Goal: Transaction & Acquisition: Purchase product/service

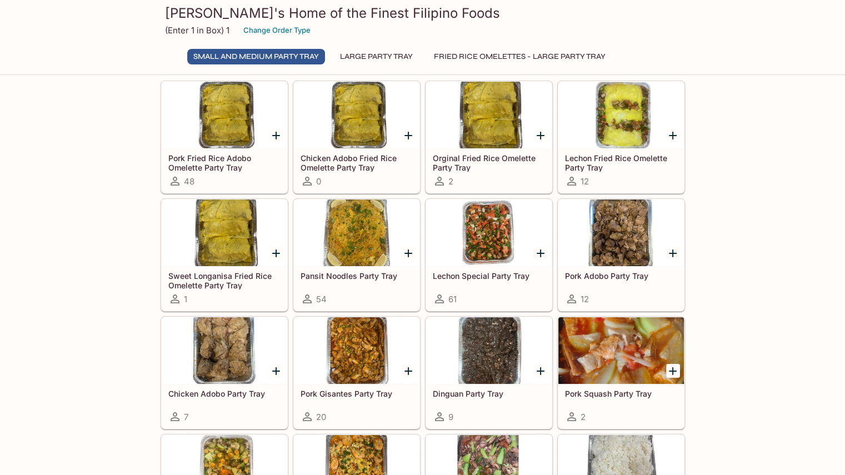
scroll to position [56, 0]
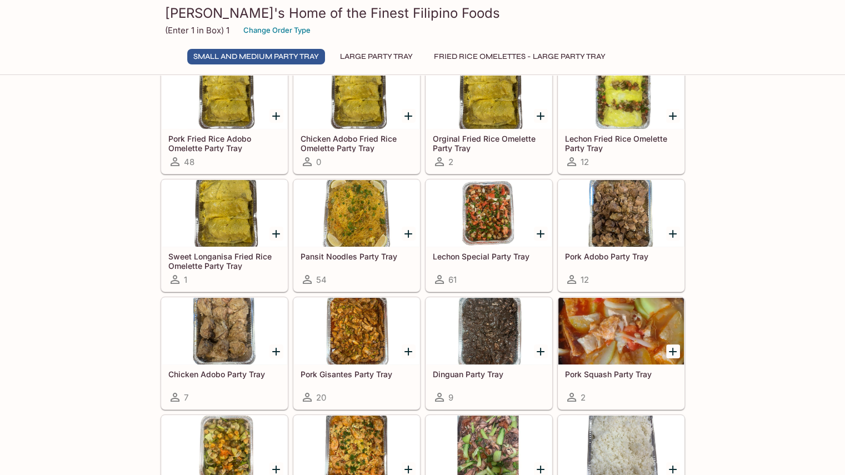
click at [229, 370] on h5 "Chicken Adobo Party Tray" at bounding box center [224, 373] width 112 height 9
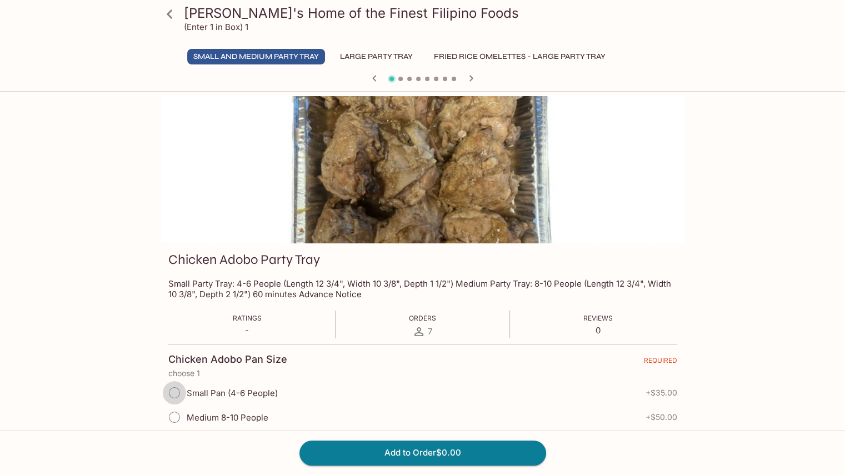
click at [174, 393] on input "Small Pan (4-6 People)" at bounding box center [174, 392] width 23 height 23
radio input "true"
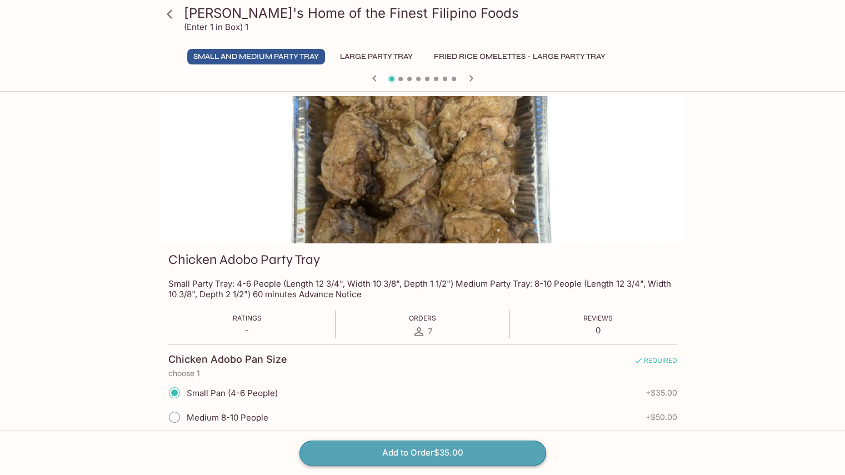
click at [442, 451] on button "Add to Order $35.00" at bounding box center [422, 452] width 247 height 24
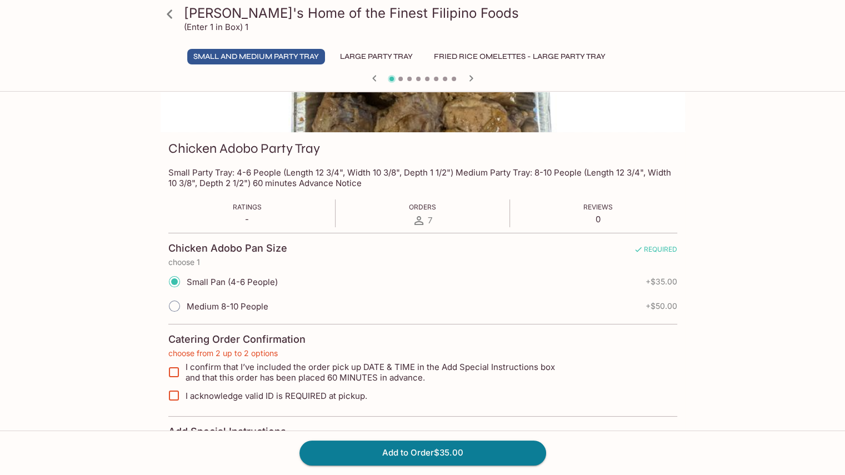
scroll to position [167, 0]
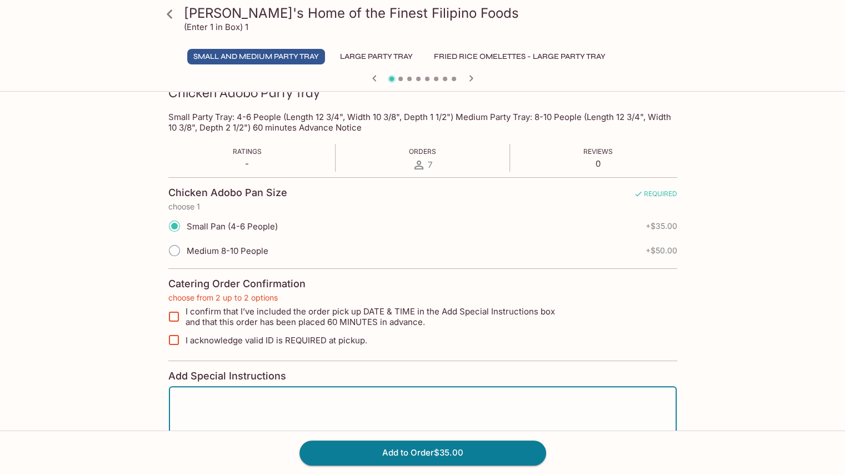
click at [363, 406] on textarea at bounding box center [423, 416] width 492 height 42
type textarea "1"
type textarea "[DATE]am."
click at [175, 319] on input "I confirm that I’ve included the order pick up DATE & TIME in the Add Special I…" at bounding box center [174, 316] width 22 height 22
checkbox input "true"
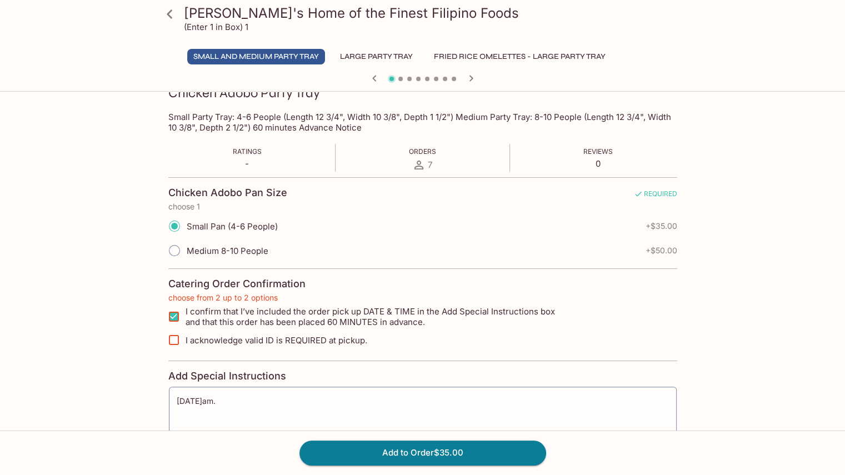
click at [177, 338] on input "I acknowledge valid ID is REQUIRED at pickup." at bounding box center [174, 340] width 22 height 22
checkbox input "true"
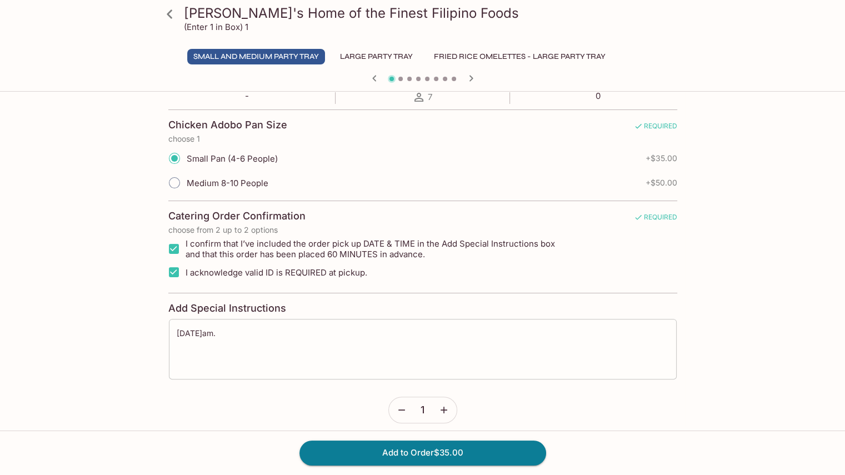
scroll to position [242, 0]
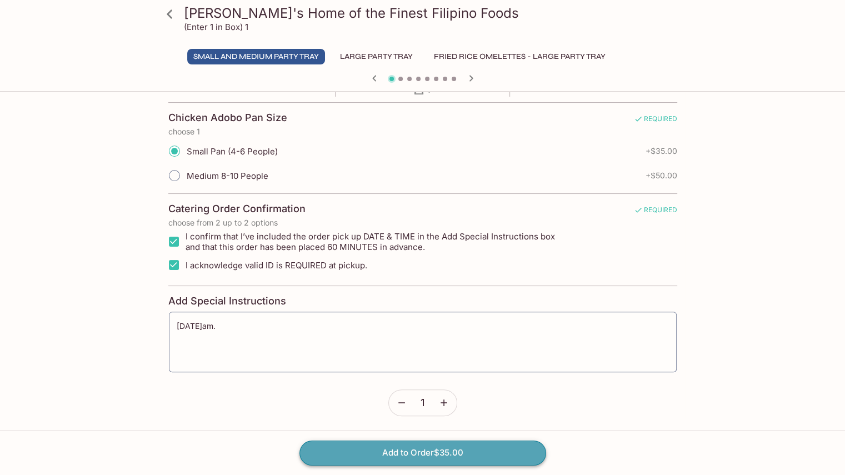
click at [453, 454] on button "Add to Order $35.00" at bounding box center [422, 452] width 247 height 24
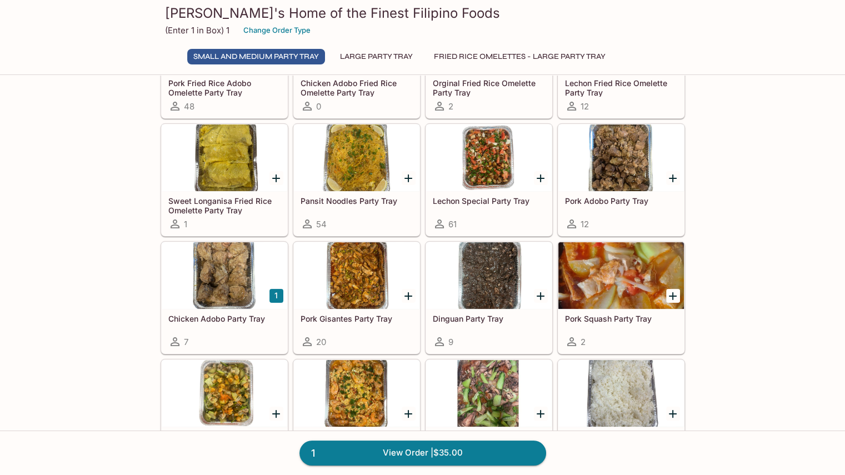
scroll to position [222, 0]
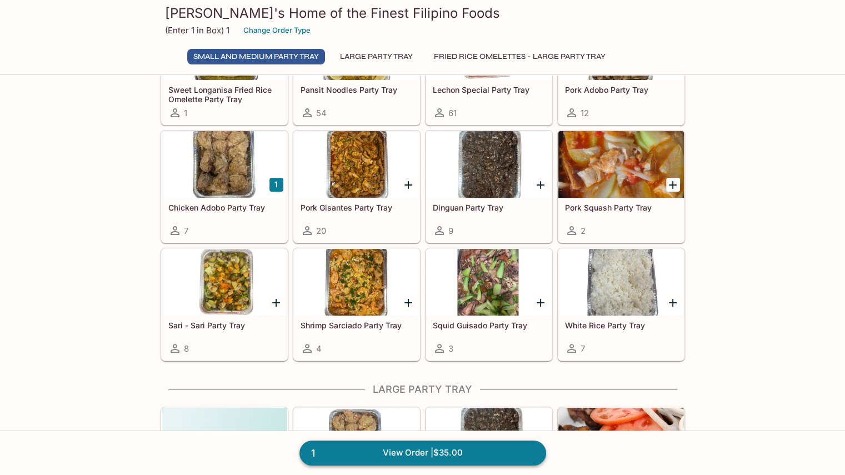
click at [444, 453] on link "1 View Order | $35.00" at bounding box center [422, 452] width 247 height 24
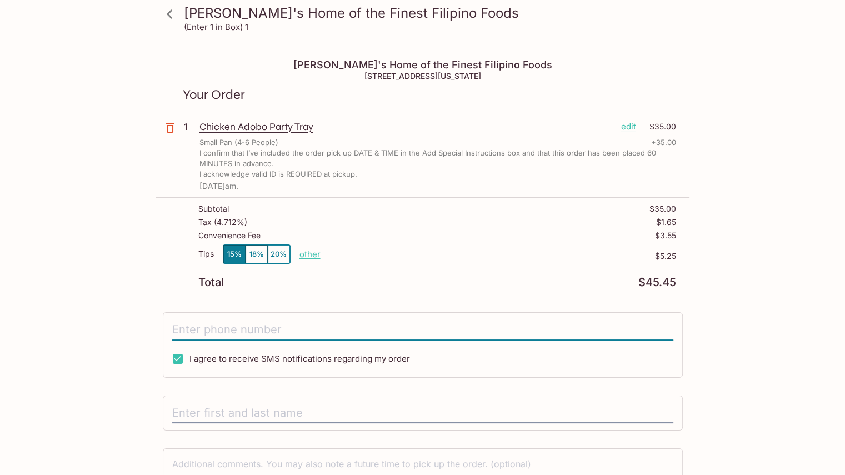
click at [340, 329] on input "tel" at bounding box center [422, 329] width 501 height 21
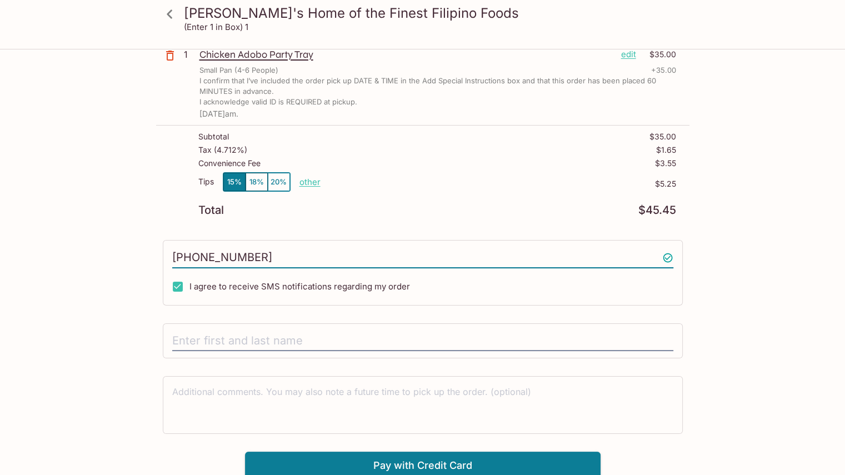
scroll to position [74, 0]
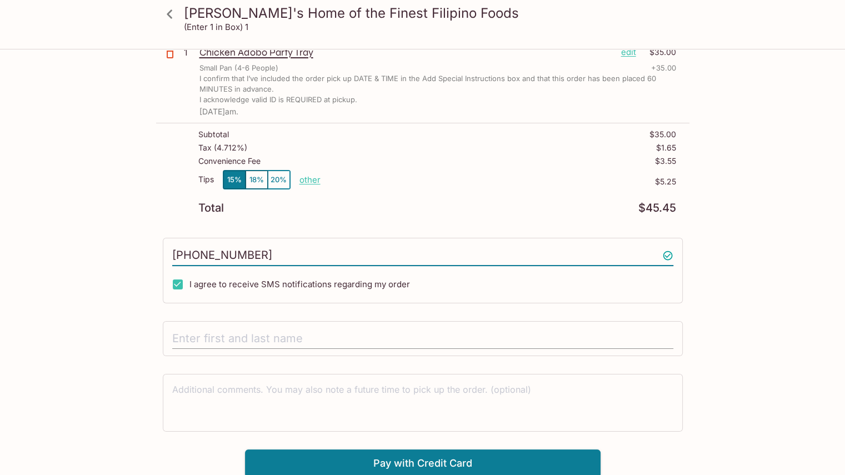
type input "[PHONE_NUMBER]"
click at [318, 335] on input "text" at bounding box center [422, 338] width 501 height 21
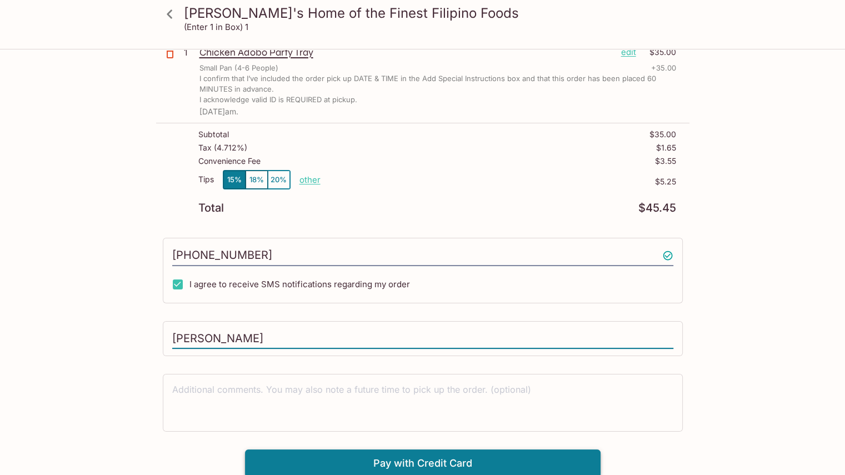
type input "[PERSON_NAME]"
click at [543, 455] on button "Pay with Credit Card" at bounding box center [422, 463] width 355 height 28
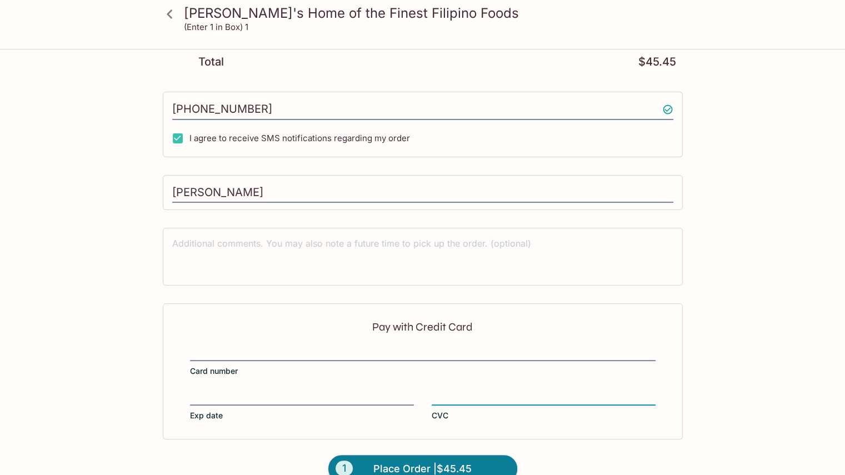
scroll to position [240, 0]
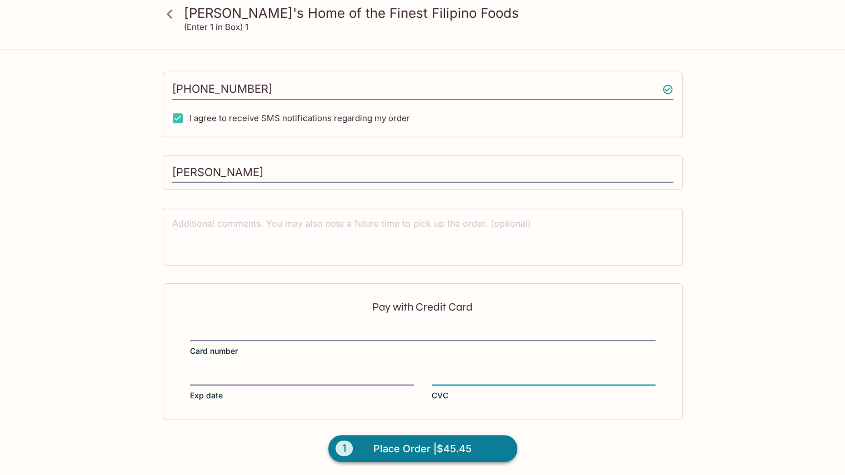
click at [475, 446] on button "1 Place Order | $45.45" at bounding box center [422, 449] width 189 height 28
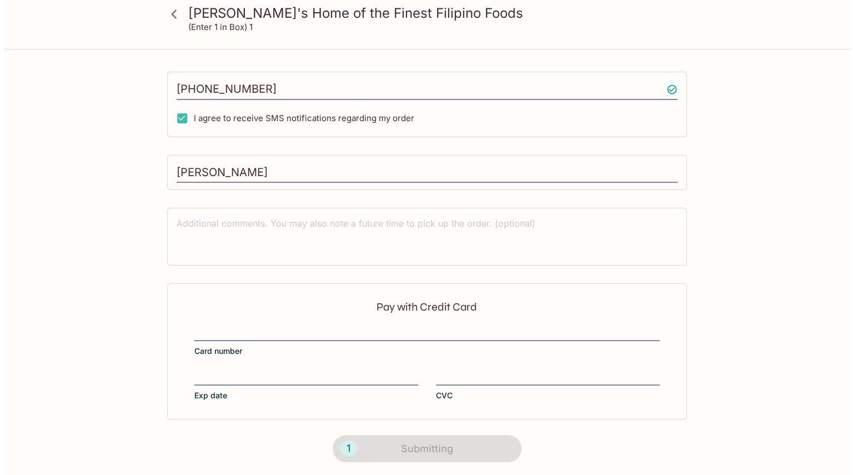
scroll to position [0, 0]
